Goal: Task Accomplishment & Management: Manage account settings

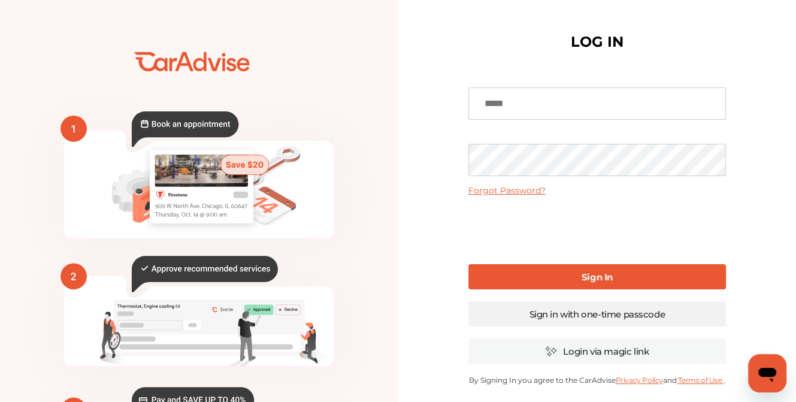
click at [594, 314] on link "Sign in with one-time passcode" at bounding box center [596, 313] width 257 height 25
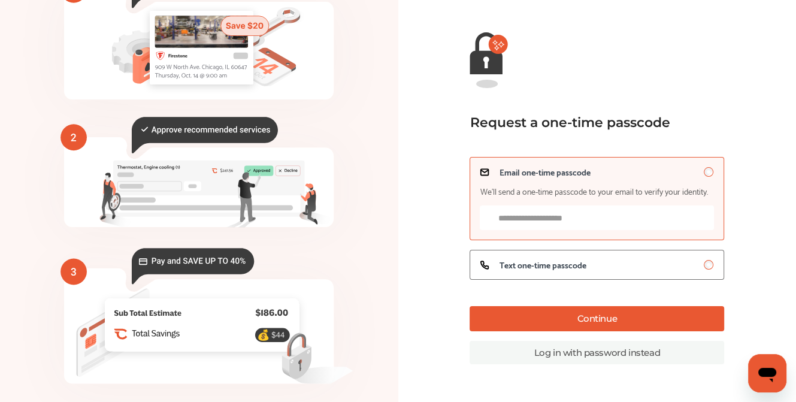
scroll to position [139, 0]
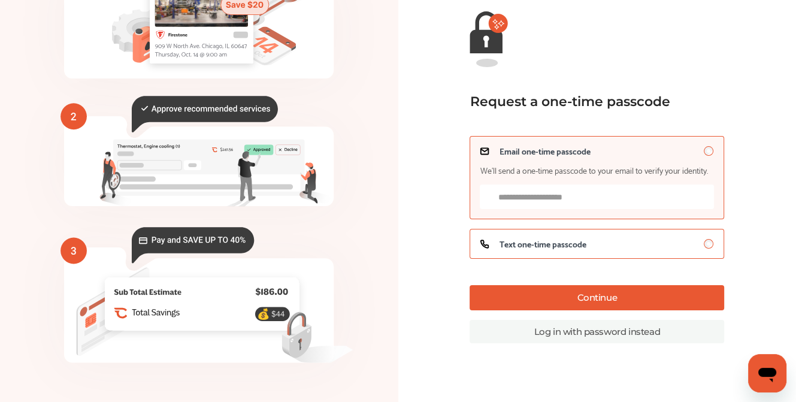
click at [577, 248] on span "Text one-time passcode" at bounding box center [542, 244] width 87 height 10
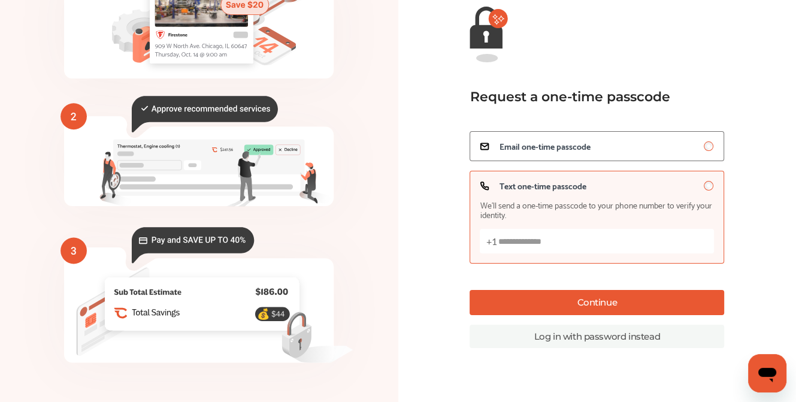
click at [584, 306] on button "Continue" at bounding box center [596, 302] width 254 height 25
click at [584, 299] on button "Continue" at bounding box center [596, 302] width 254 height 25
click at [582, 292] on button "Continue" at bounding box center [596, 302] width 254 height 25
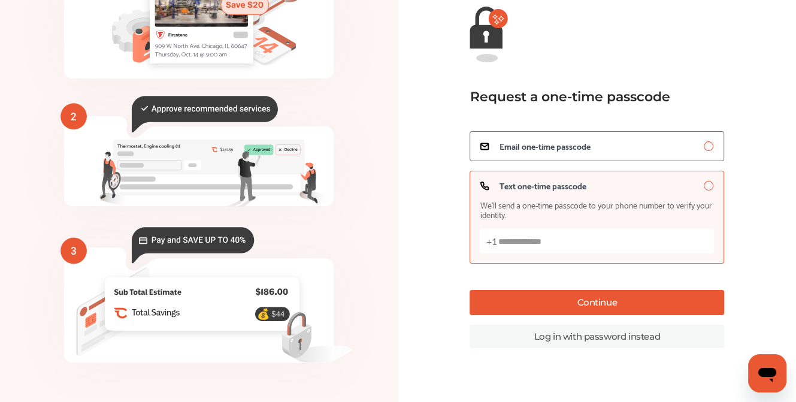
click at [708, 142] on div "Error Please enter Phone Number × Dismiss Error Please enter Phone Number × Dis…" at bounding box center [700, 97] width 192 height 195
click at [620, 302] on button "Continue" at bounding box center [596, 302] width 254 height 25
click at [708, 139] on div "Error Please enter Phone Number × Dismiss Error Please enter Phone Number × Dis…" at bounding box center [700, 97] width 192 height 195
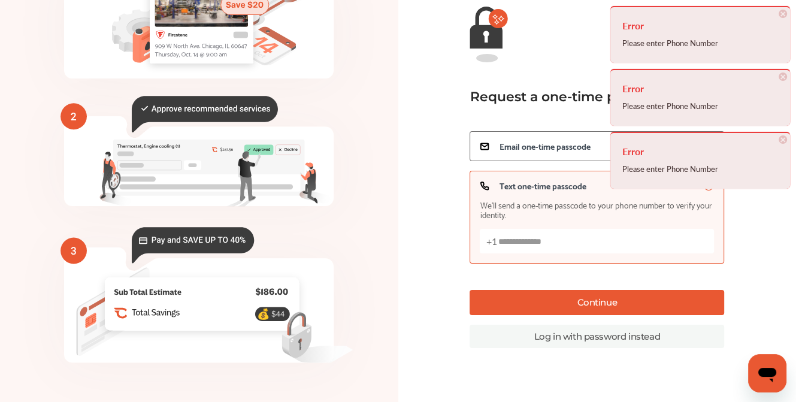
click at [709, 150] on h4 "Error" at bounding box center [700, 151] width 156 height 19
click at [591, 312] on button "Continue" at bounding box center [596, 302] width 254 height 25
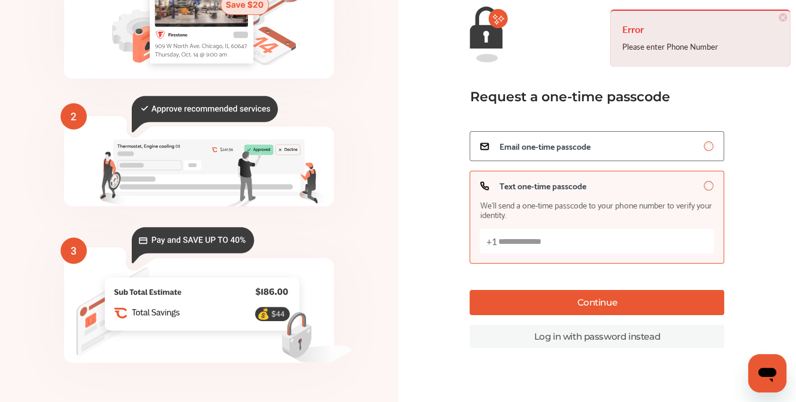
scroll to position [134, 0]
